Goal: Transaction & Acquisition: Purchase product/service

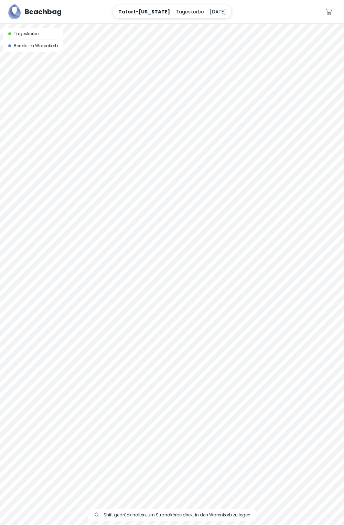
click at [284, 24] on div at bounding box center [172, 24] width 344 height 0
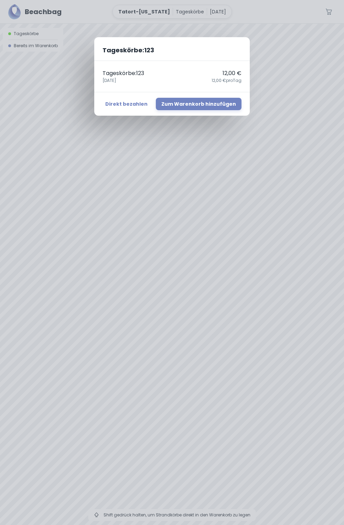
click at [320, 154] on div "Tageskörbe : 123 Tageskörbe : 123 12,00 € [DATE],00 € pro Tag Direkt bezahlen Z…" at bounding box center [172, 262] width 344 height 525
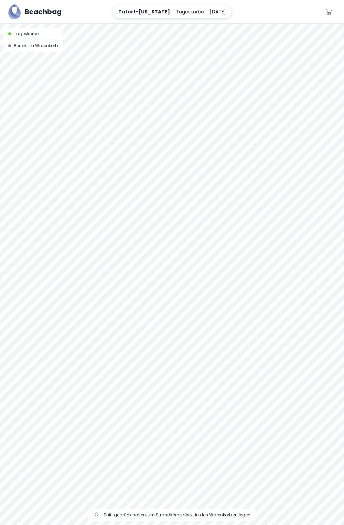
click at [317, 24] on div at bounding box center [172, 24] width 344 height 0
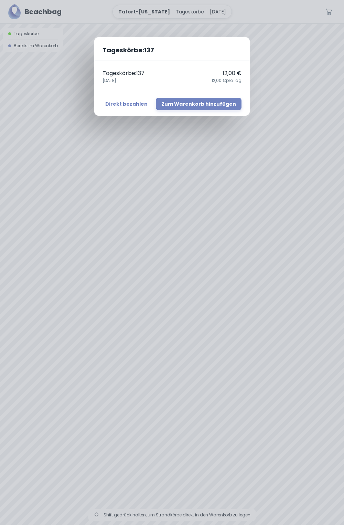
click at [286, 159] on div "Tageskörbe : 137 Tageskörbe : 137 12,00 € [DATE],00 € pro Tag Direkt bezahlen Z…" at bounding box center [172, 262] width 344 height 525
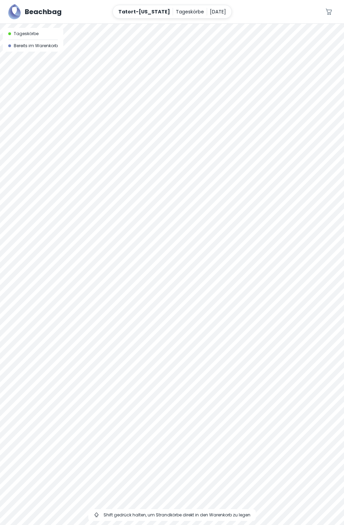
click at [285, 24] on div at bounding box center [172, 24] width 344 height 0
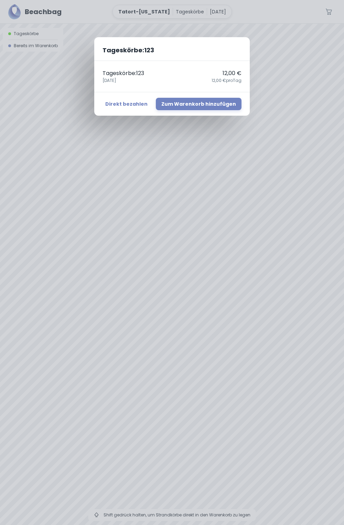
click at [253, 133] on div "Tageskörbe : 123 Tageskörbe : 123 12,00 € [DATE],00 € pro Tag Direkt bezahlen Z…" at bounding box center [172, 262] width 344 height 525
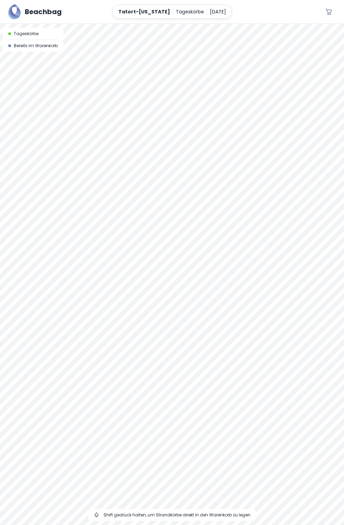
click at [224, 24] on div at bounding box center [172, 24] width 344 height 0
click at [164, 168] on div at bounding box center [172, 274] width 344 height 501
click at [246, 24] on div at bounding box center [172, 24] width 344 height 0
click at [239, 176] on div at bounding box center [172, 274] width 344 height 501
click at [236, 148] on div at bounding box center [172, 274] width 344 height 501
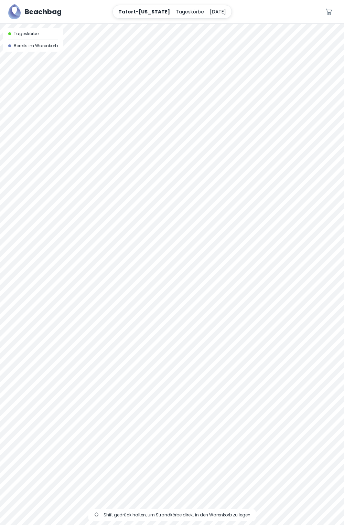
click at [201, 91] on div at bounding box center [172, 274] width 344 height 501
click at [245, 156] on div at bounding box center [172, 274] width 344 height 501
click at [248, 24] on div at bounding box center [172, 24] width 344 height 0
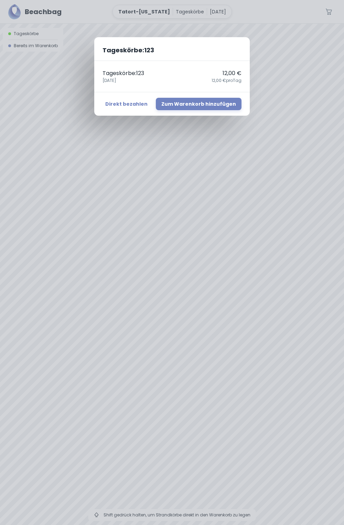
click at [249, 131] on div "Tageskörbe : 123 Tageskörbe : 123 12,00 € [DATE],00 € pro Tag Direkt bezahlen Z…" at bounding box center [172, 262] width 344 height 525
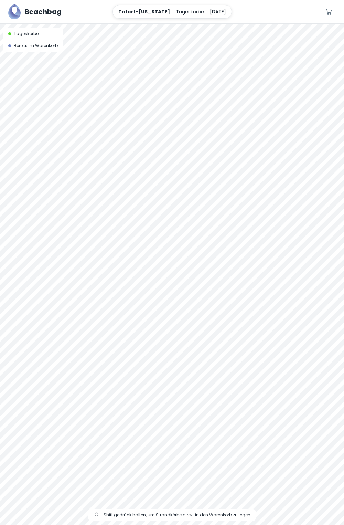
click at [247, 24] on div at bounding box center [172, 24] width 344 height 0
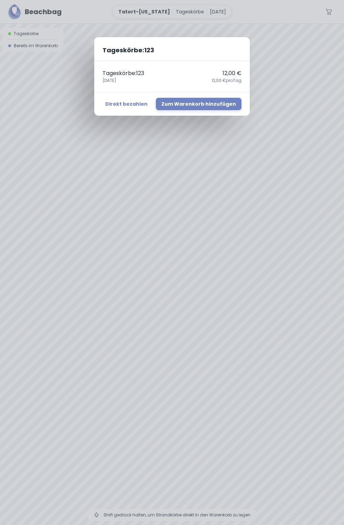
click at [199, 104] on button "Zum Warenkorb hinzufügen" at bounding box center [199, 104] width 86 height 12
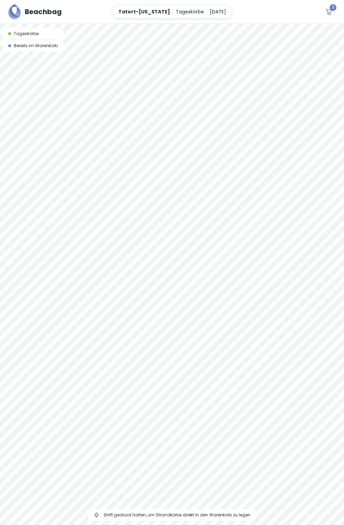
click at [11, 52] on div at bounding box center [172, 274] width 344 height 501
click at [23, 48] on span "Bereits im Warenkorb" at bounding box center [36, 46] width 44 height 6
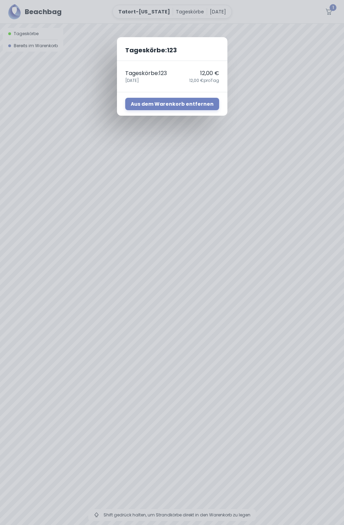
click at [246, 517] on div "Tageskörbe : 123 Tageskörbe : 123 12,00 € [DATE],00 € pro Tag Aus dem Warenkorb…" at bounding box center [172, 262] width 344 height 525
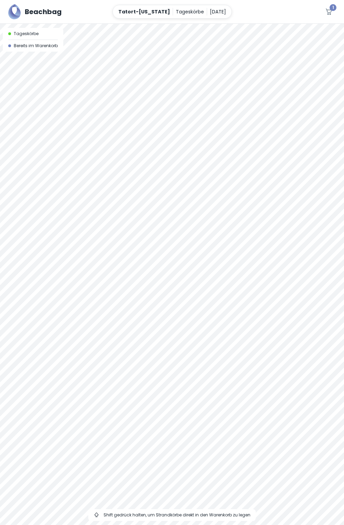
click at [235, 516] on span "Shift gedrück halten, um Strandkörbe direkt in den Warenkorb zu legen" at bounding box center [177, 515] width 147 height 6
click at [199, 519] on div "Shift gedrück halten, um Strandkörbe direkt in den Warenkorb zu legen" at bounding box center [172, 515] width 168 height 12
click at [105, 517] on div "Shift gedrück halten, um Strandkörbe direkt in den Warenkorb zu legen" at bounding box center [172, 515] width 157 height 6
click at [105, 514] on div "Shift gedrück halten, um Strandkörbe direkt in den Warenkorb zu legen" at bounding box center [172, 515] width 157 height 6
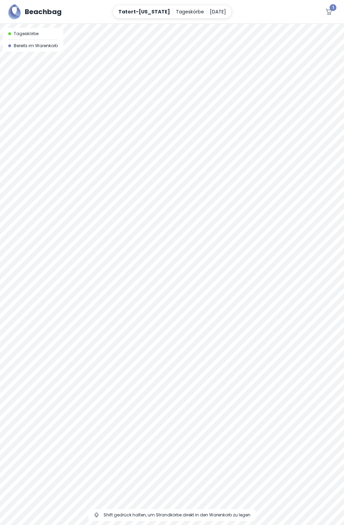
click at [99, 514] on icon at bounding box center [97, 515] width 6 height 6
click at [182, 445] on div at bounding box center [172, 274] width 344 height 501
click at [190, 452] on div at bounding box center [172, 274] width 344 height 501
click at [92, 24] on div at bounding box center [172, 24] width 344 height 0
click at [107, 502] on div at bounding box center [172, 274] width 344 height 501
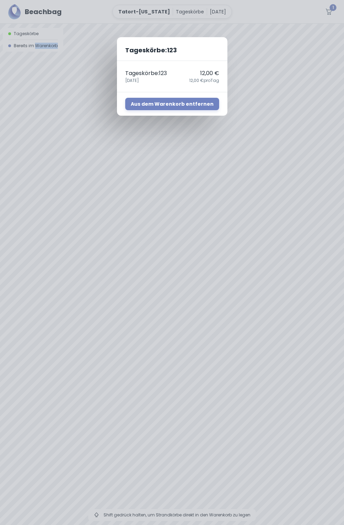
click at [259, 413] on div "Tageskörbe : 123 Tageskörbe : 123 12,00 € [DATE],00 € pro Tag Aus dem Warenkorb…" at bounding box center [172, 262] width 344 height 525
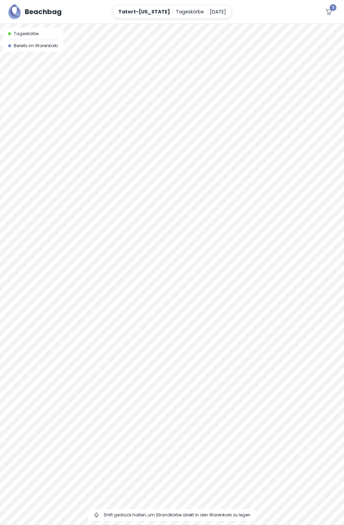
click at [314, 437] on div at bounding box center [172, 274] width 344 height 501
click at [307, 354] on div at bounding box center [172, 274] width 344 height 501
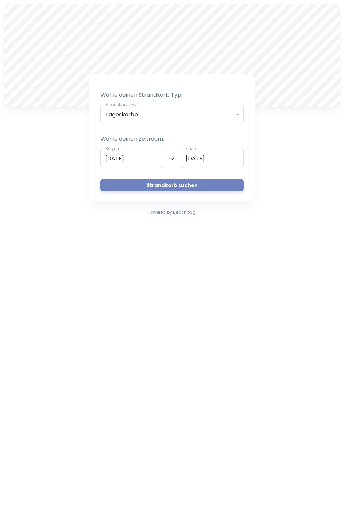
click at [186, 214] on span "Powered by Beachbag" at bounding box center [171, 212] width 47 height 6
